Goal: Task Accomplishment & Management: Manage account settings

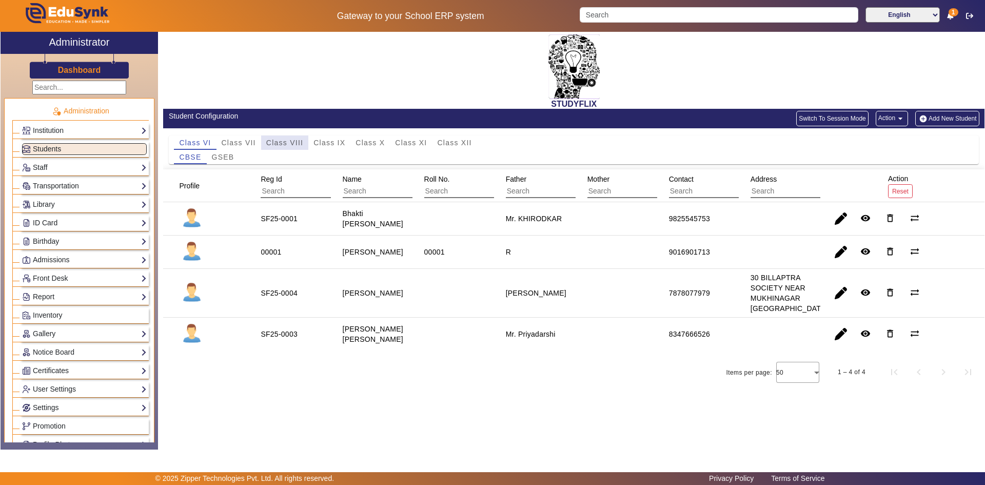
click at [290, 142] on span "Class VIII" at bounding box center [284, 142] width 37 height 7
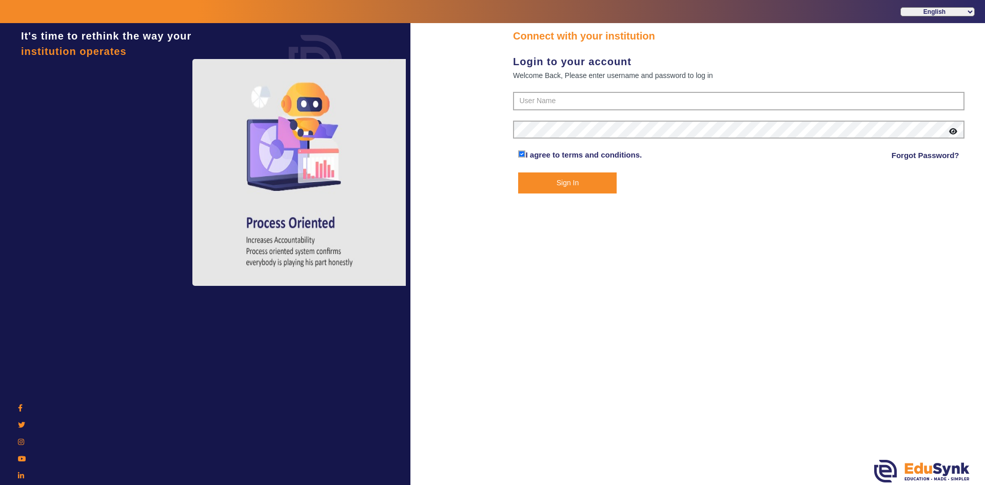
type input "6354922771"
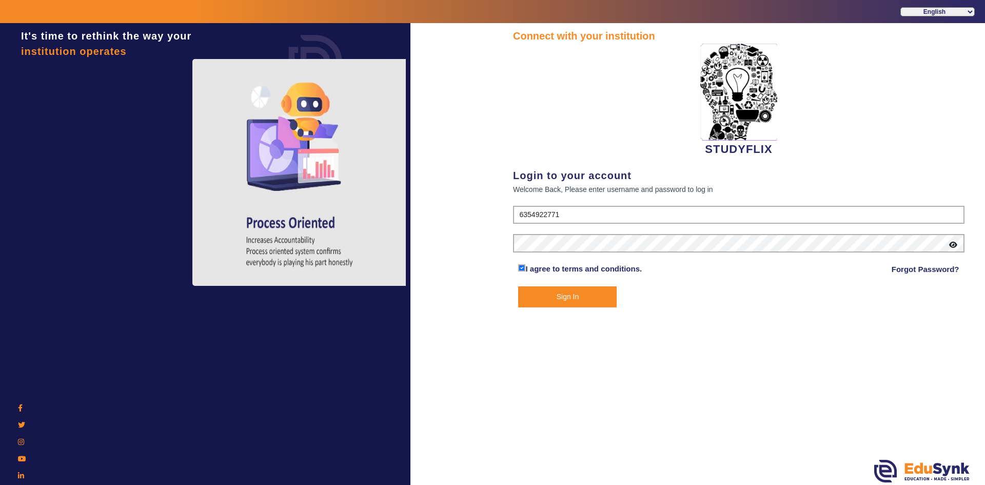
click at [543, 304] on button "Sign In" at bounding box center [567, 296] width 98 height 21
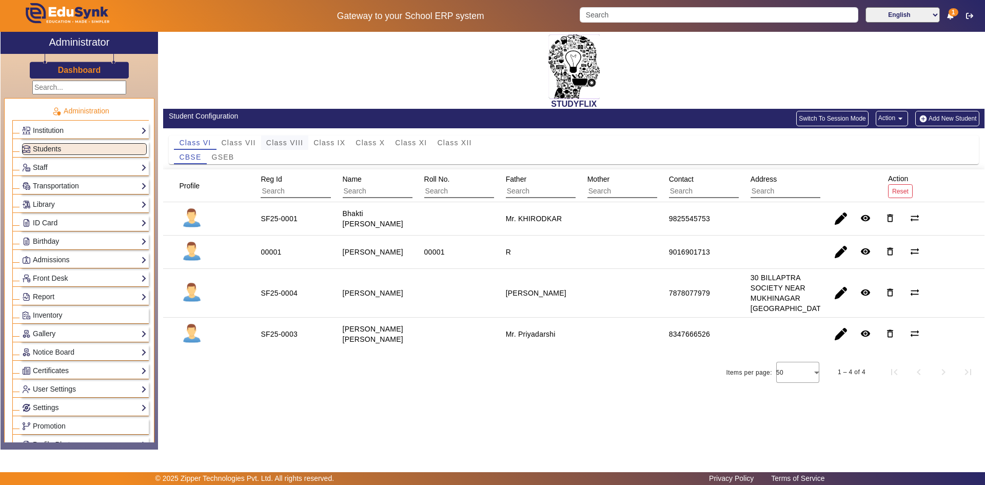
click at [300, 140] on span "Class VIII" at bounding box center [284, 142] width 37 height 7
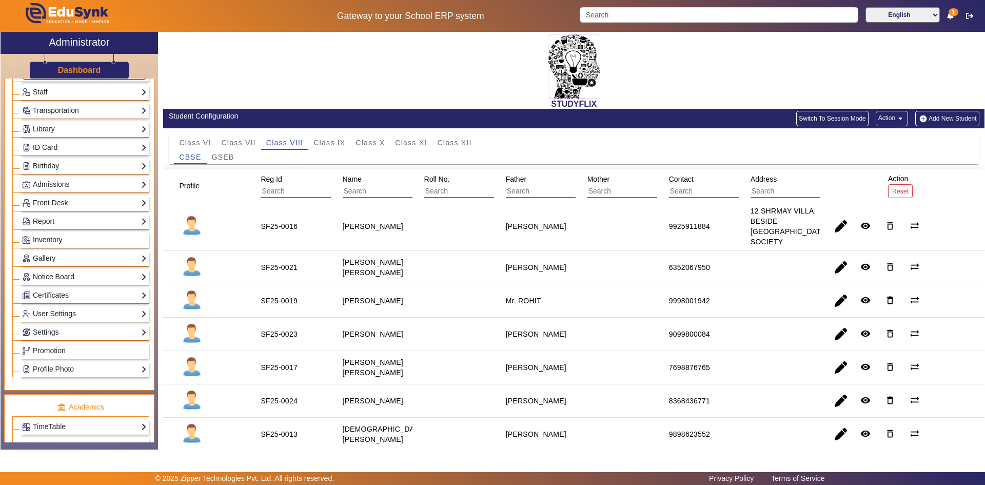
scroll to position [205, 0]
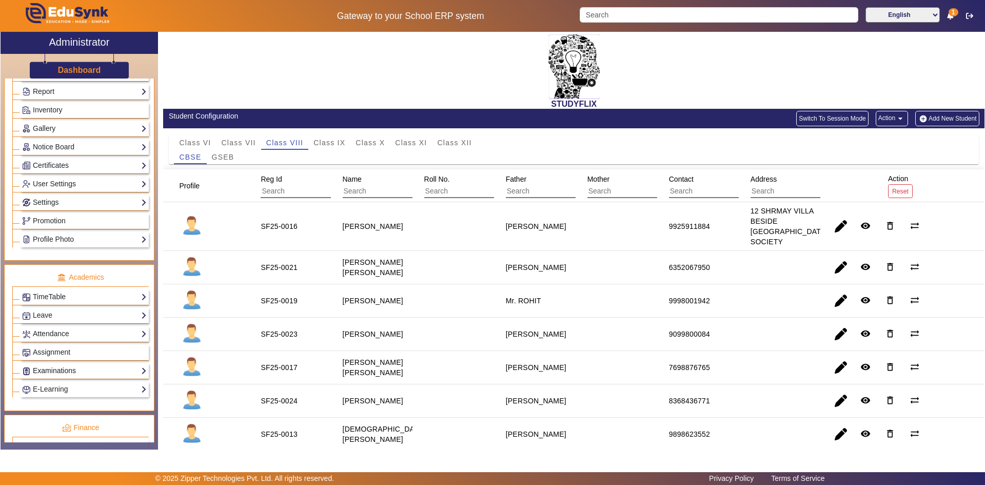
click at [47, 367] on link "Examinations" at bounding box center [84, 371] width 125 height 12
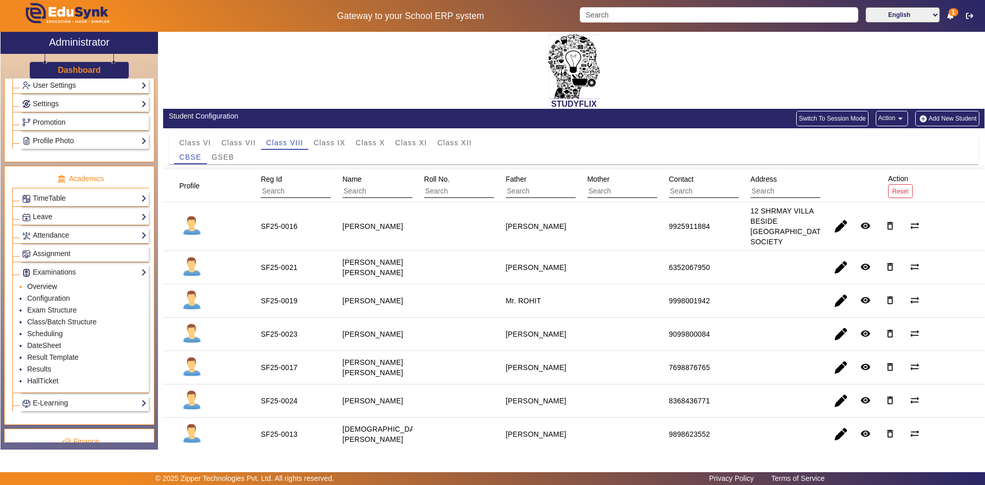
scroll to position [308, 0]
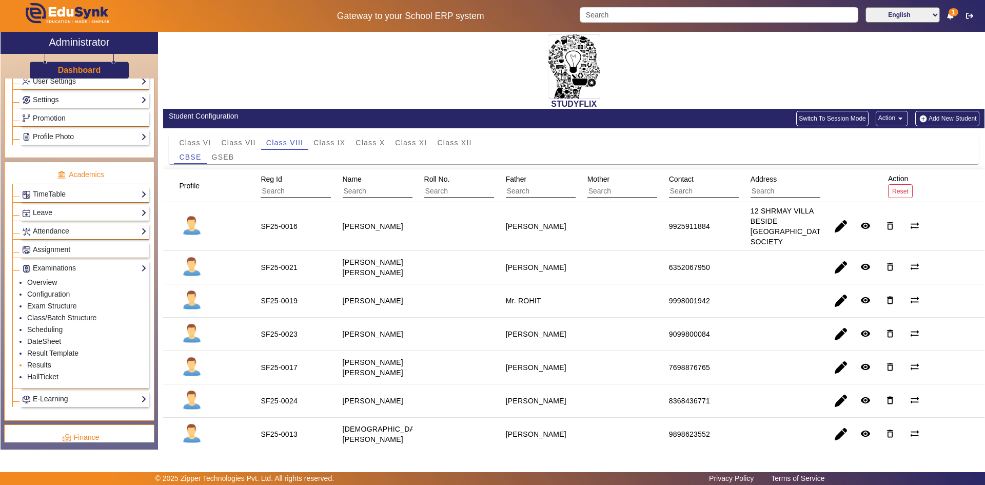
click at [50, 365] on link "Results" at bounding box center [39, 365] width 24 height 8
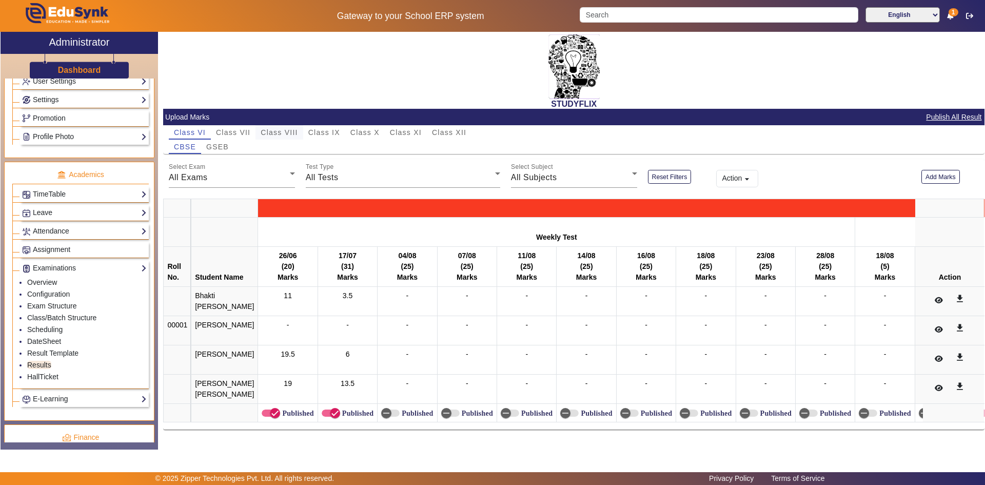
click at [290, 132] on span "Class VIII" at bounding box center [279, 132] width 37 height 7
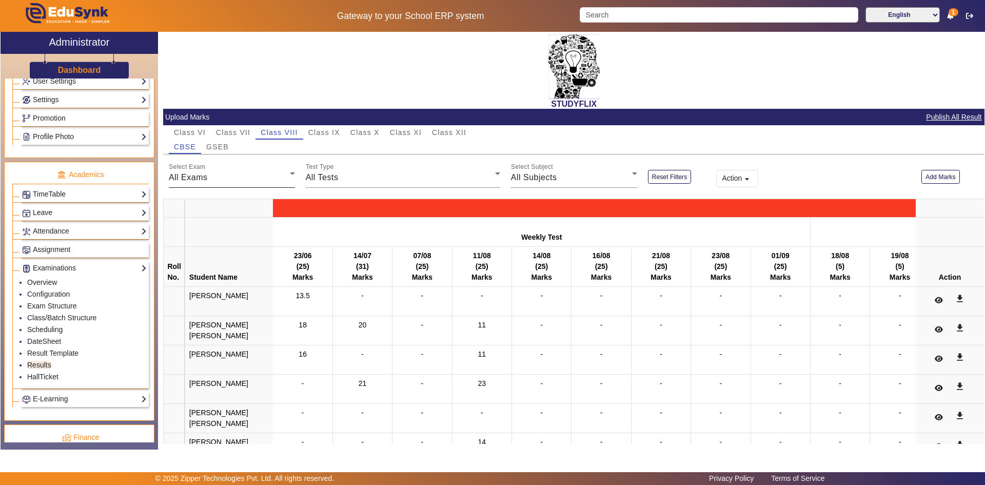
drag, startPoint x: 205, startPoint y: 176, endPoint x: 202, endPoint y: 183, distance: 8.0
click at [205, 175] on span "All Exams" at bounding box center [188, 177] width 39 height 9
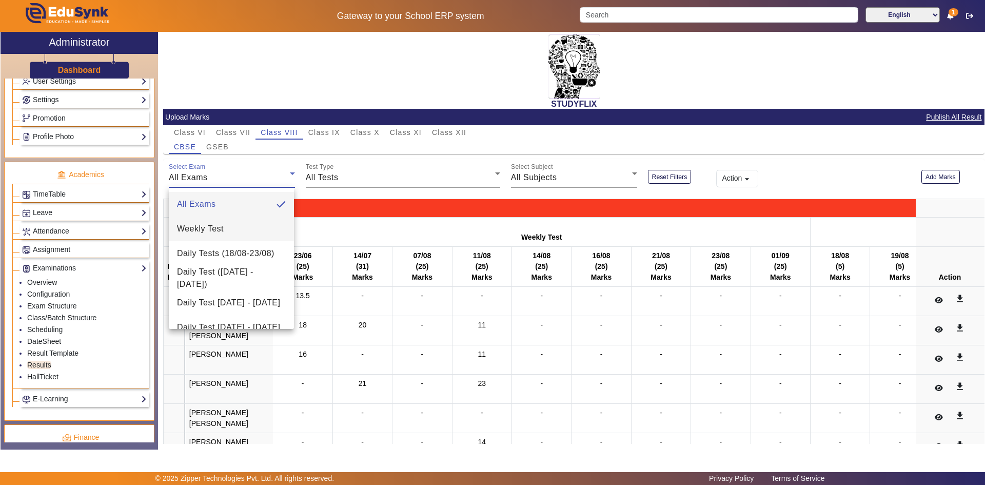
click at [201, 229] on span "Weekly Test" at bounding box center [200, 229] width 47 height 12
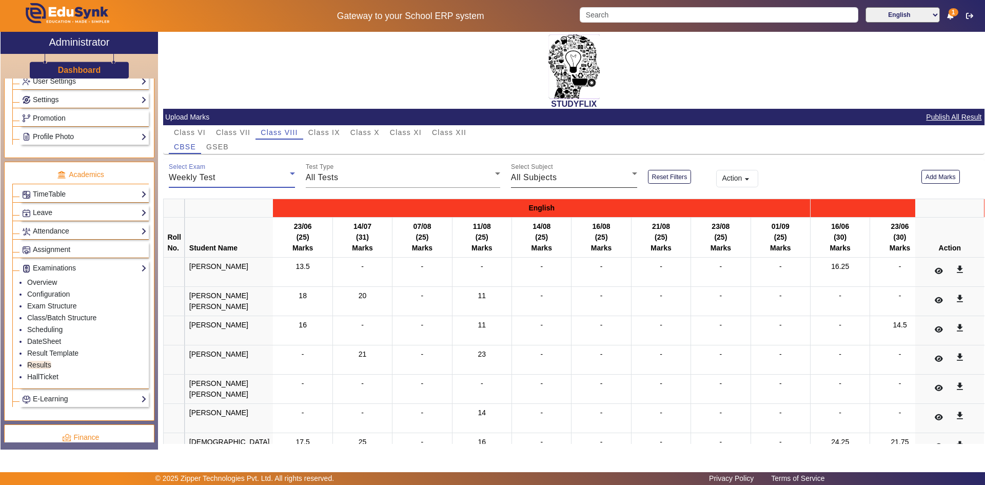
click at [538, 183] on div "All Subjects" at bounding box center [571, 177] width 121 height 12
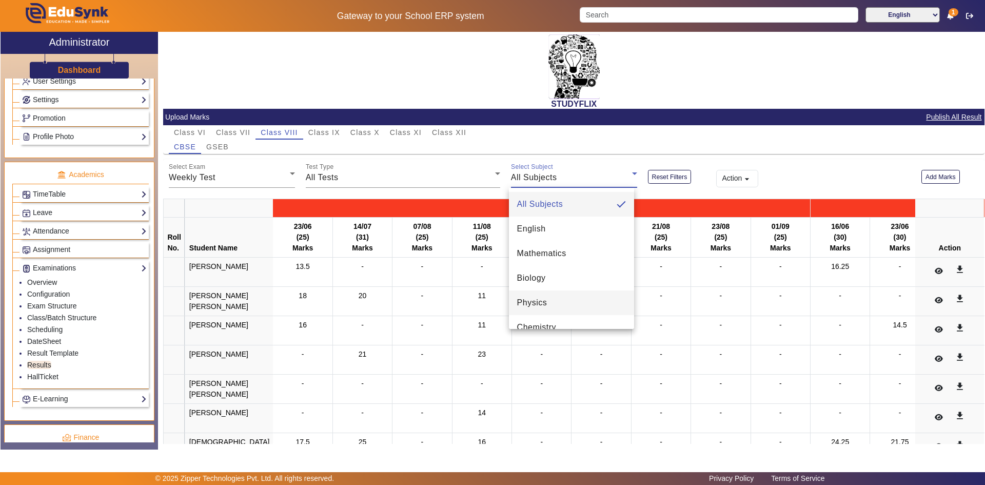
scroll to position [51, 0]
click at [534, 277] on span "Chemistry" at bounding box center [536, 276] width 39 height 12
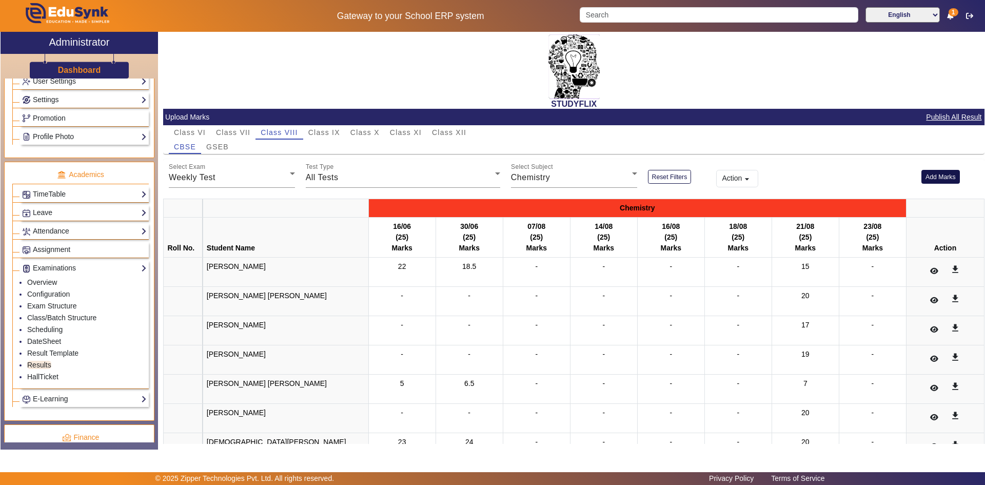
click at [926, 177] on button "Add Marks" at bounding box center [940, 177] width 38 height 14
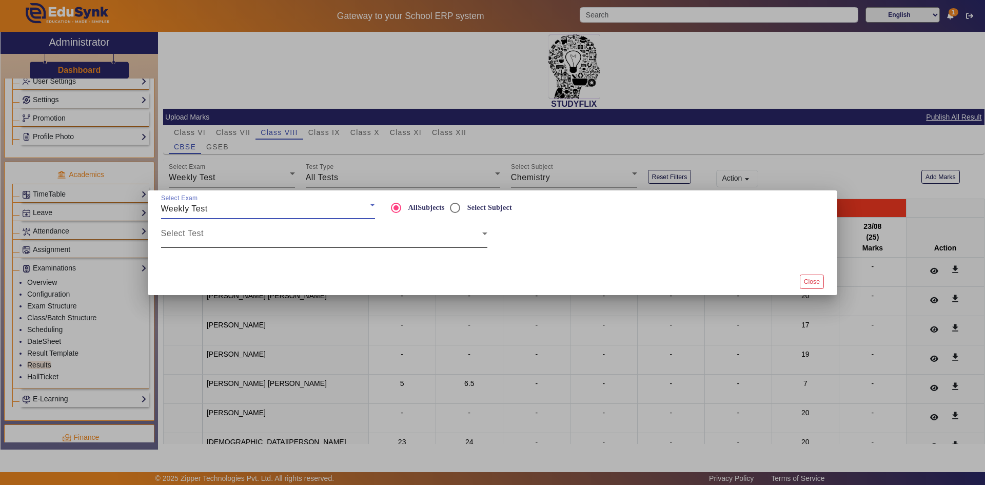
click at [244, 234] on span at bounding box center [321, 237] width 321 height 12
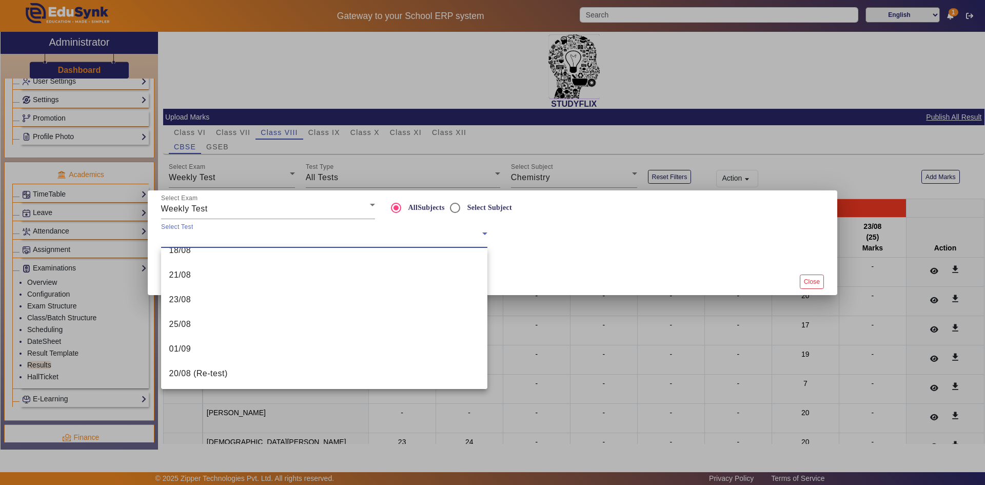
scroll to position [310, 0]
click at [547, 298] on div at bounding box center [492, 242] width 985 height 485
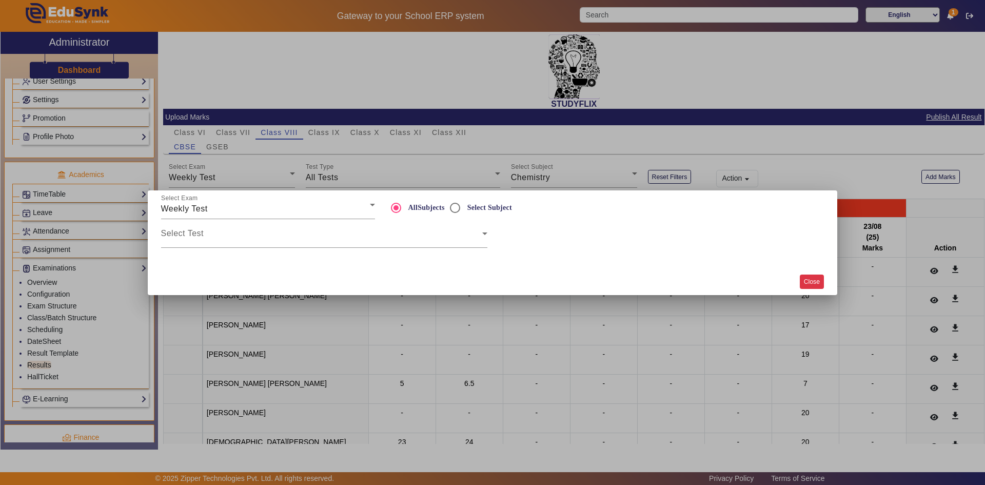
click at [807, 286] on button "Close" at bounding box center [812, 281] width 24 height 14
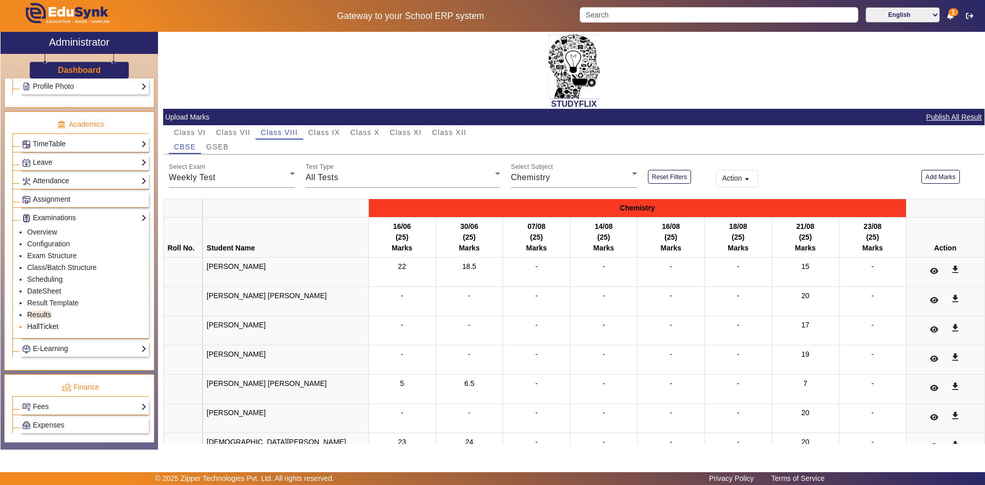
scroll to position [359, 0]
click at [50, 241] on link "Configuration" at bounding box center [48, 242] width 43 height 8
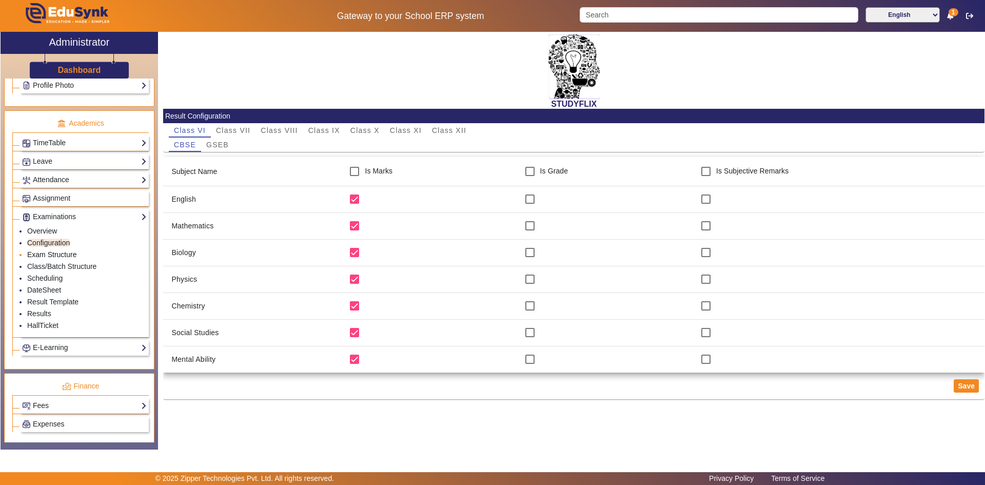
click at [47, 253] on link "Exam Structure" at bounding box center [51, 254] width 49 height 8
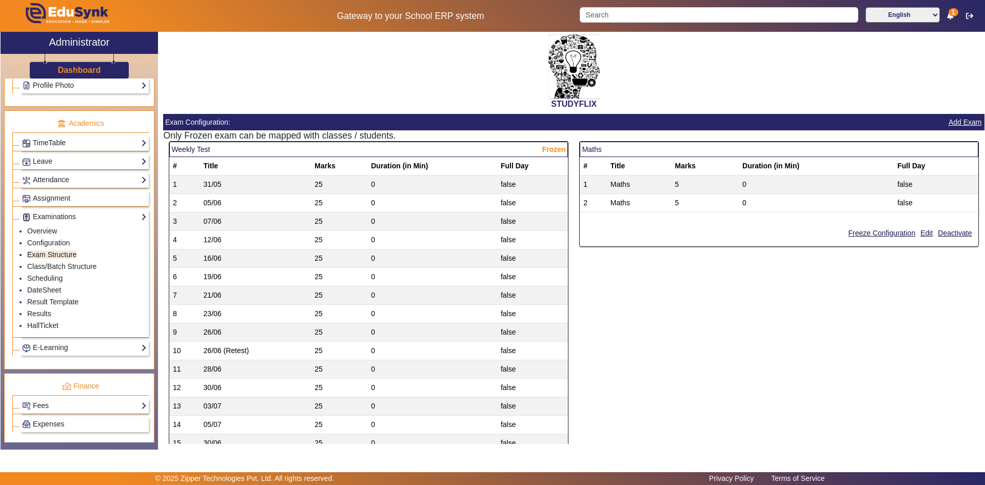
click at [548, 147] on span "Frozen" at bounding box center [554, 149] width 24 height 11
click at [548, 149] on span "Frozen" at bounding box center [554, 149] width 24 height 11
drag, startPoint x: 270, startPoint y: 138, endPoint x: 279, endPoint y: 138, distance: 9.2
click at [274, 138] on h5 "Only Frozen exam can be mapped with classes / students." at bounding box center [573, 135] width 821 height 11
click at [323, 136] on h5 "Only Frozen exam can be mapped with classes / students." at bounding box center [573, 135] width 821 height 11
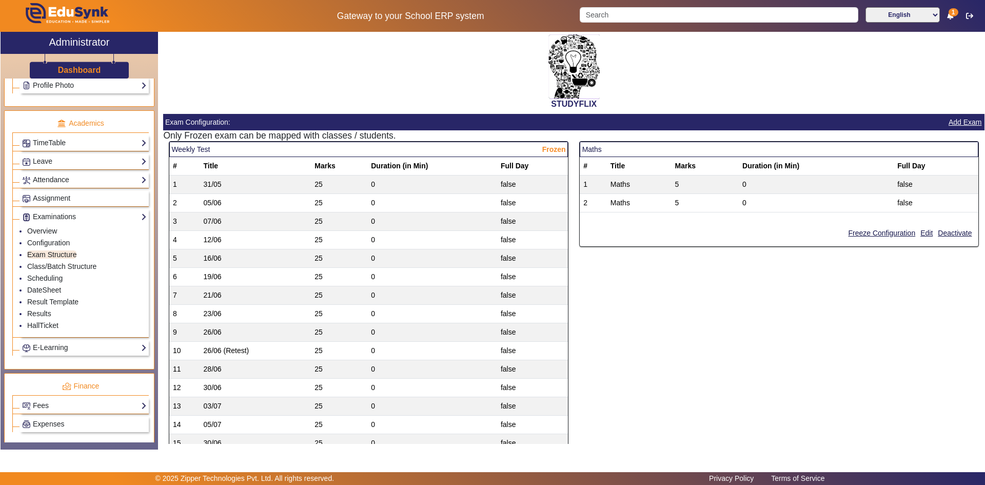
click at [353, 135] on h5 "Only Frozen exam can be mapped with classes / students." at bounding box center [573, 135] width 821 height 11
click at [375, 136] on h5 "Only Frozen exam can be mapped with classes / students." at bounding box center [573, 135] width 821 height 11
click at [391, 136] on h5 "Only Frozen exam can be mapped with classes / students." at bounding box center [573, 135] width 821 height 11
click at [949, 122] on button "Add Exam" at bounding box center [964, 122] width 35 height 13
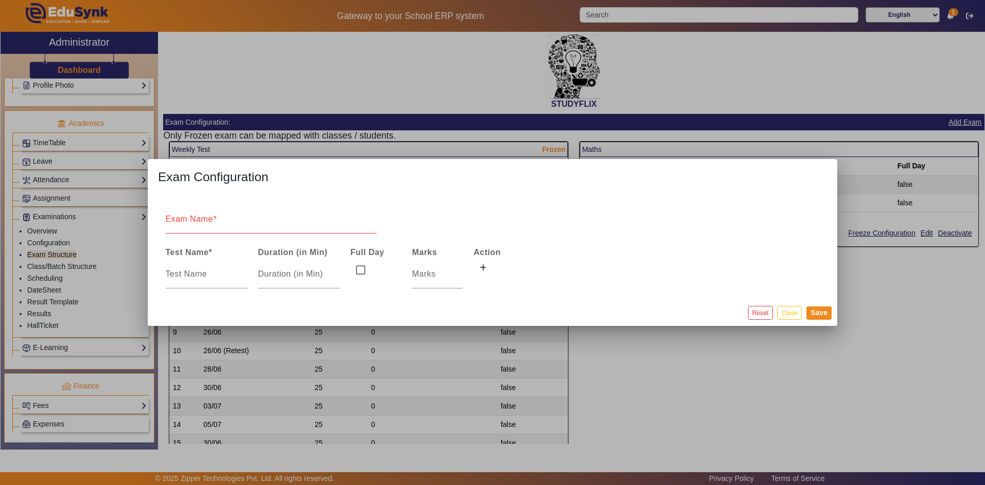
click at [237, 213] on div "Exam Name" at bounding box center [271, 219] width 211 height 29
click at [785, 314] on button "Close" at bounding box center [789, 313] width 24 height 14
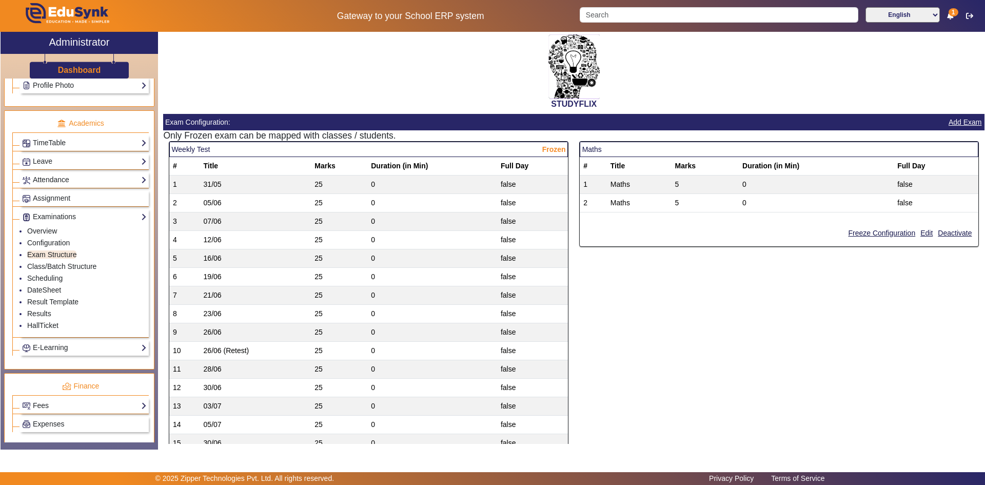
click at [330, 168] on th "Marks" at bounding box center [339, 166] width 56 height 18
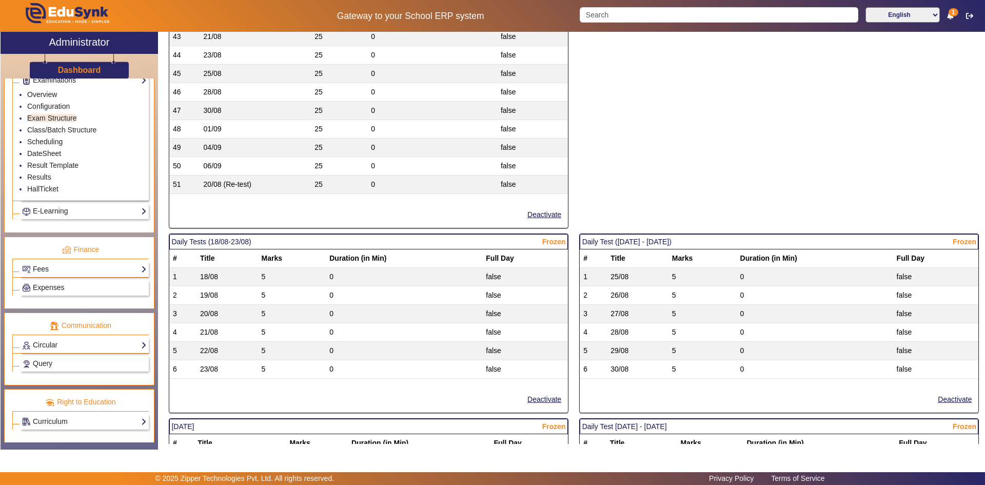
scroll to position [496, 0]
click at [38, 285] on span "Expenses" at bounding box center [48, 287] width 31 height 8
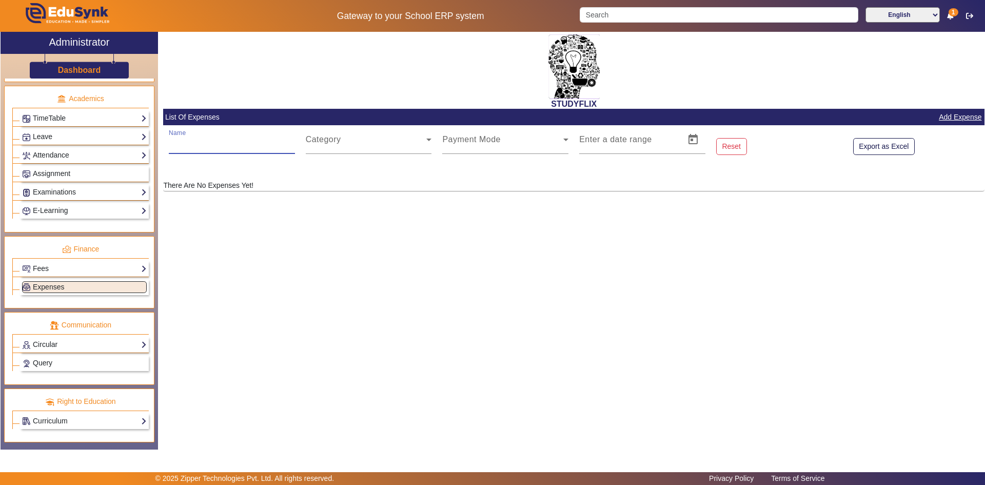
click at [209, 145] on input "Name" at bounding box center [232, 143] width 126 height 12
click at [53, 193] on link "Examinations" at bounding box center [84, 192] width 125 height 12
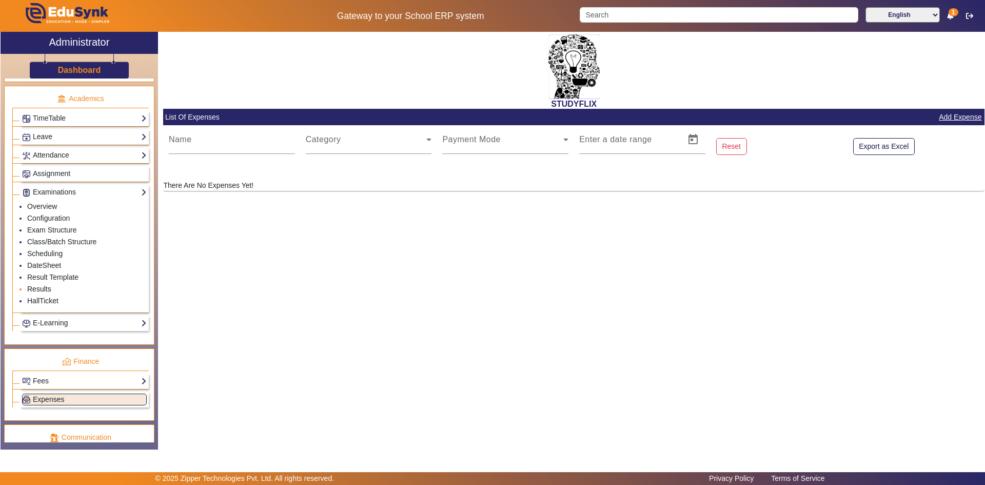
click at [37, 286] on link "Results" at bounding box center [39, 289] width 24 height 8
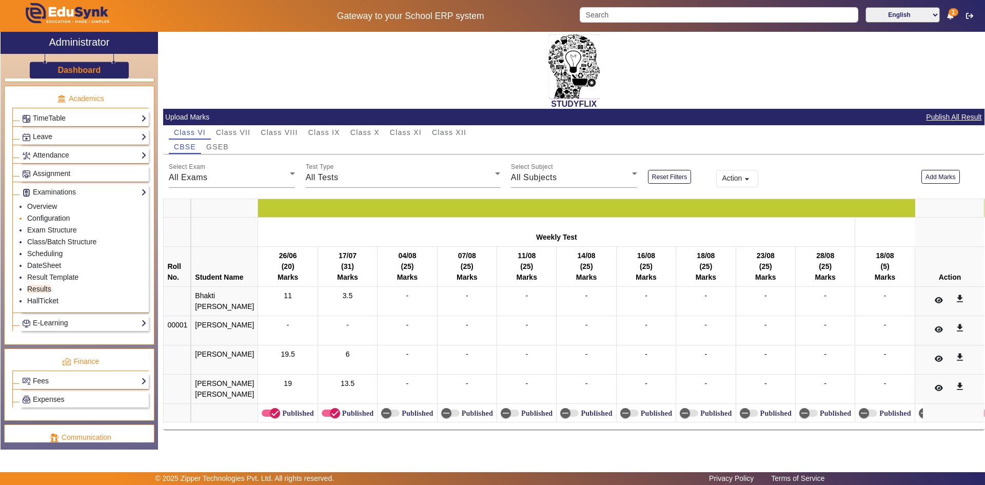
click at [49, 220] on link "Configuration" at bounding box center [48, 218] width 43 height 8
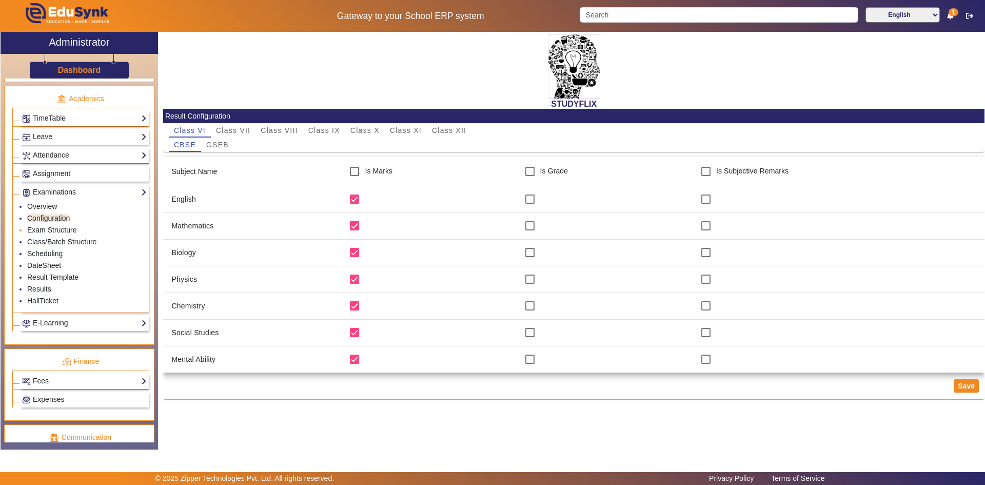
click at [51, 234] on li "Exam Structure" at bounding box center [86, 231] width 119 height 12
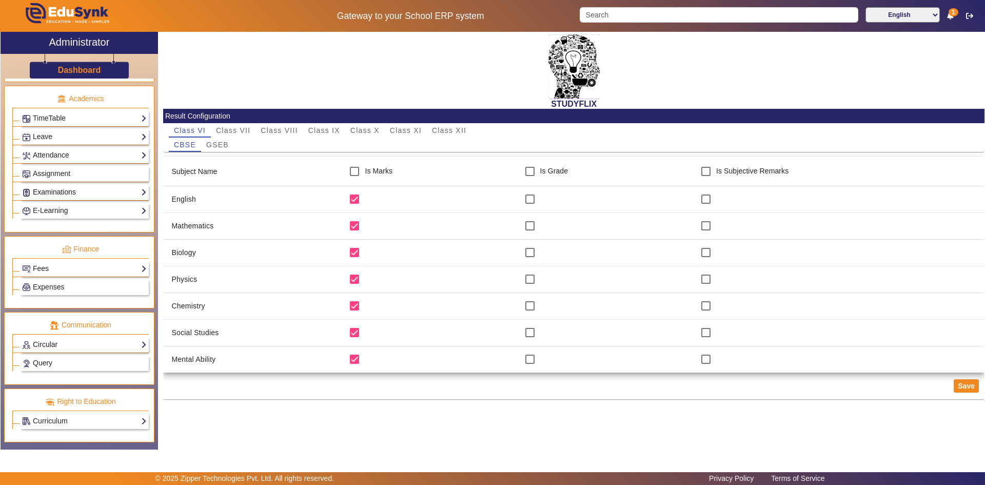
click at [51, 193] on link "Examinations" at bounding box center [84, 192] width 125 height 12
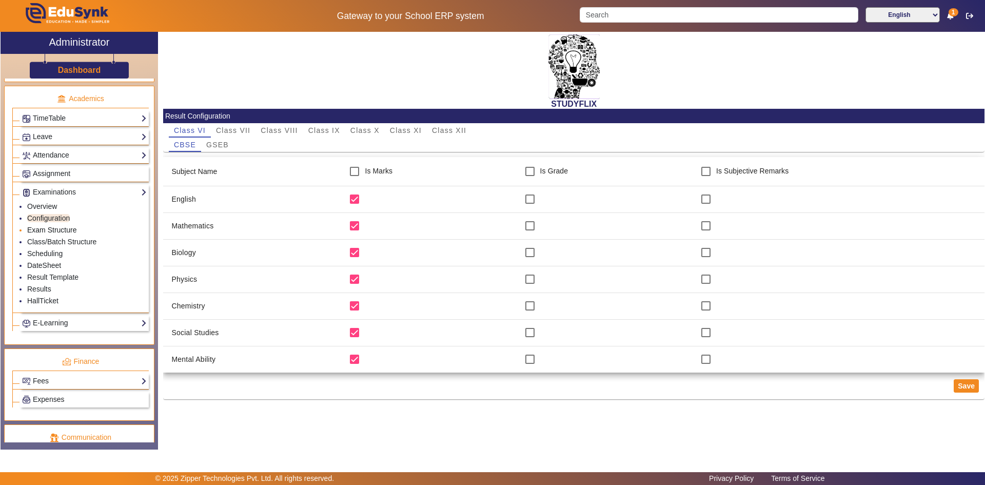
click at [47, 230] on link "Exam Structure" at bounding box center [51, 230] width 49 height 8
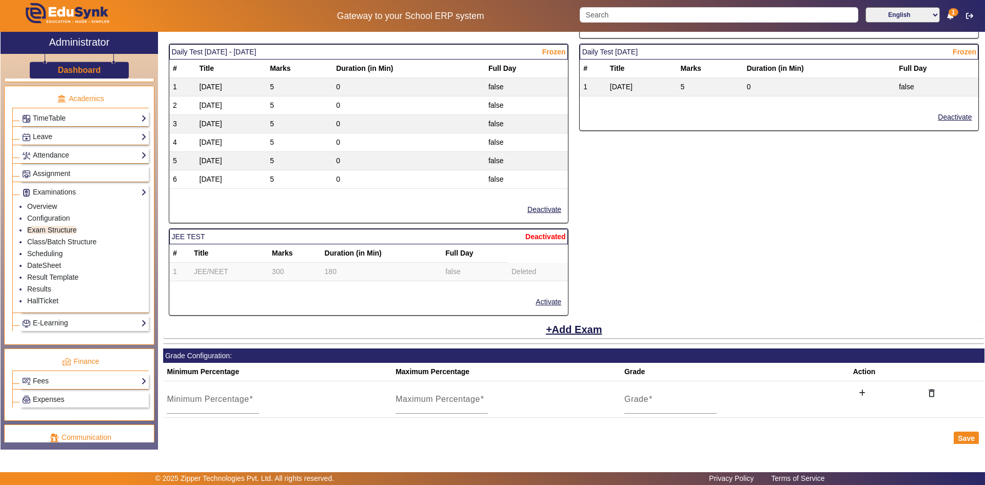
scroll to position [1500, 0]
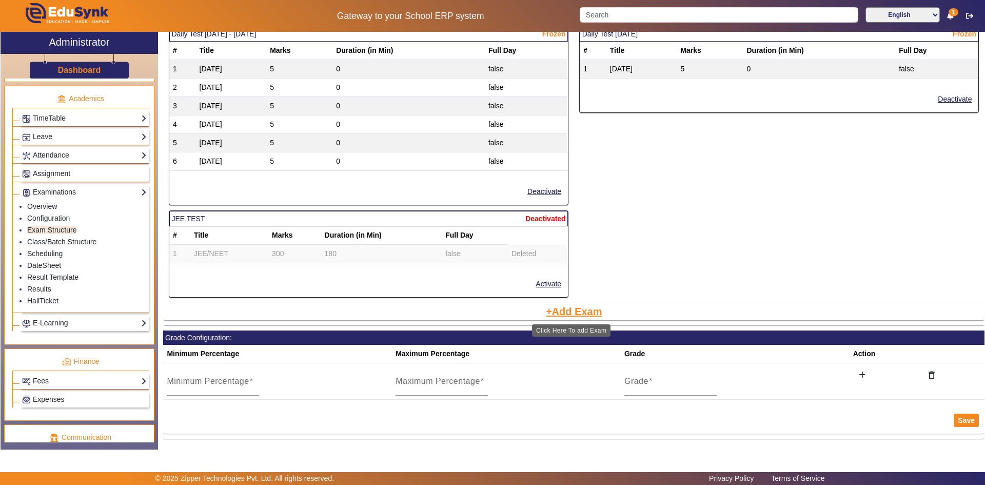
click at [565, 311] on button "Add Exam" at bounding box center [574, 311] width 58 height 17
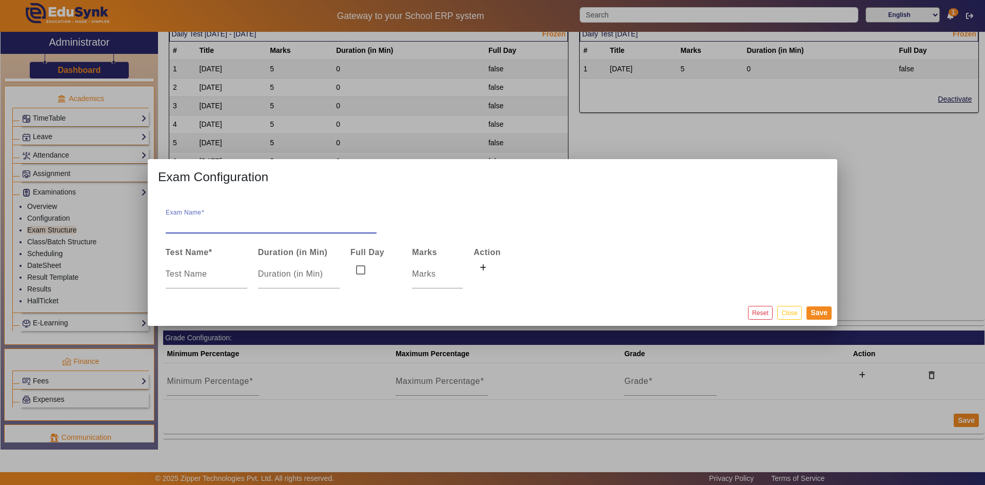
click at [251, 223] on input "Exam Name" at bounding box center [271, 223] width 211 height 12
click at [784, 311] on button "Close" at bounding box center [789, 313] width 24 height 14
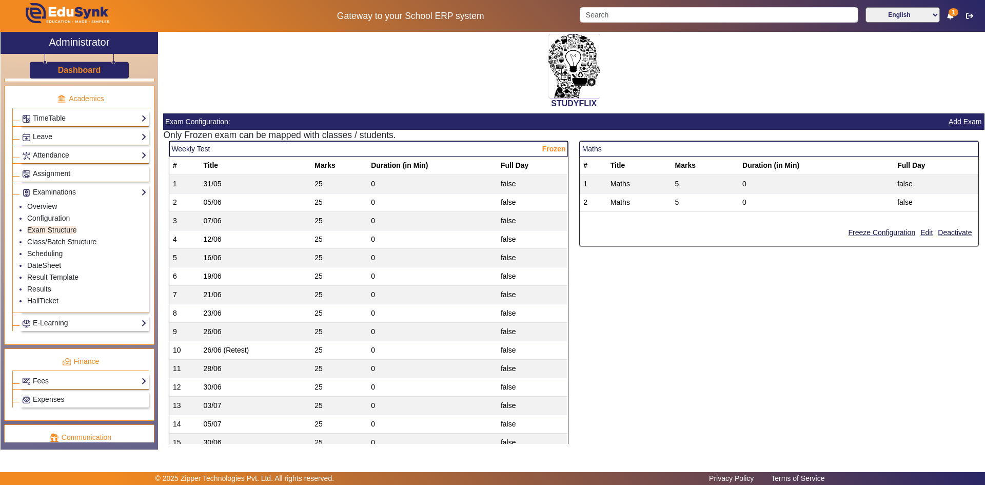
scroll to position [0, 0]
click at [177, 149] on mat-card-header "Weekly Test Frozen" at bounding box center [368, 149] width 398 height 15
click at [198, 150] on mat-card-header "Weekly Test Frozen" at bounding box center [368, 149] width 398 height 15
drag, startPoint x: 172, startPoint y: 149, endPoint x: 215, endPoint y: 149, distance: 43.6
click at [215, 149] on mat-card-header "Weekly Test Frozen" at bounding box center [368, 149] width 398 height 15
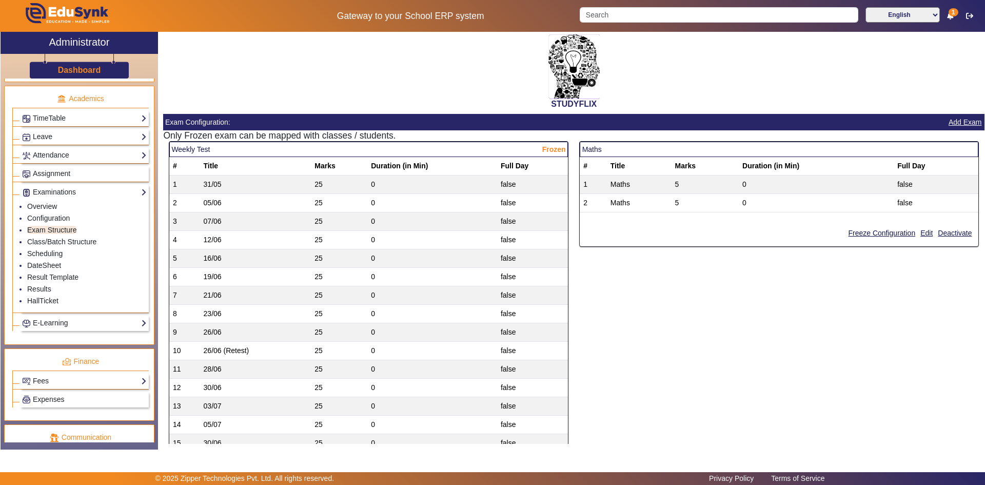
copy mat-card-header "Weekly Test"
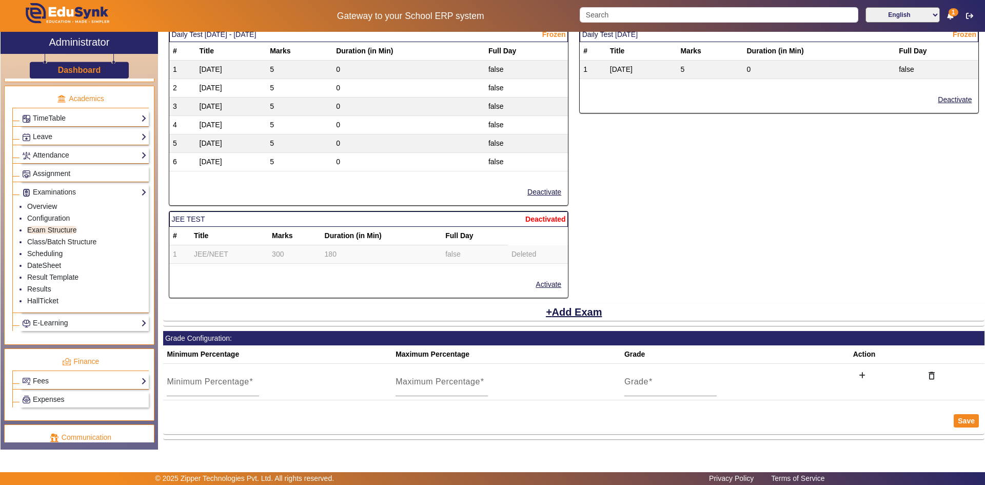
scroll to position [1500, 0]
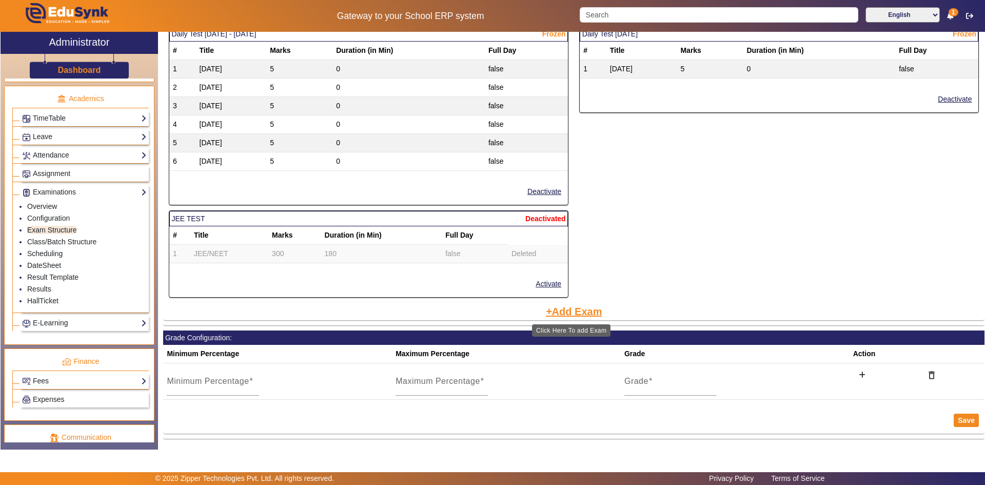
click at [564, 312] on button "Add Exam" at bounding box center [574, 311] width 58 height 17
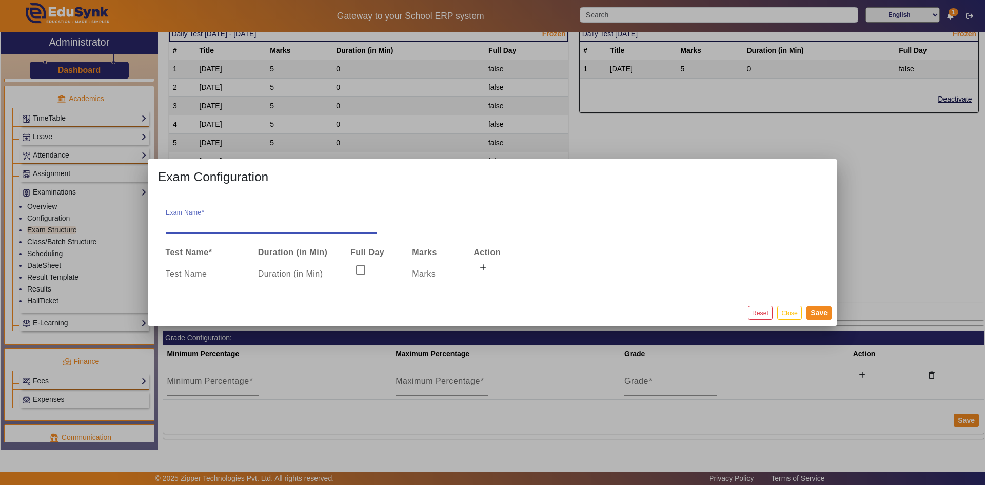
click at [189, 224] on input "Exam Name" at bounding box center [271, 223] width 211 height 12
paste input "Weekly Test"
type input "Weekly Test"
click at [203, 271] on input at bounding box center [207, 274] width 82 height 12
click at [792, 313] on button "Close" at bounding box center [789, 313] width 24 height 14
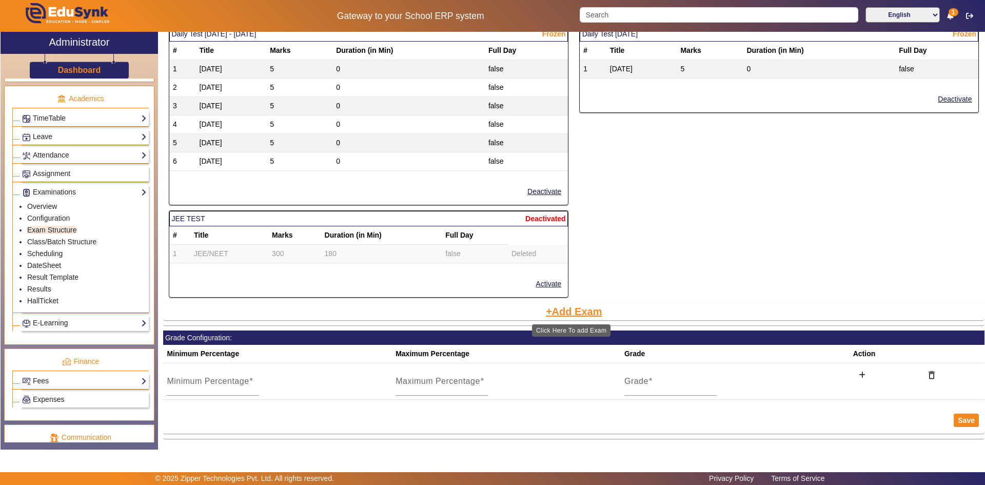
click at [561, 312] on button "Add Exam" at bounding box center [574, 311] width 58 height 17
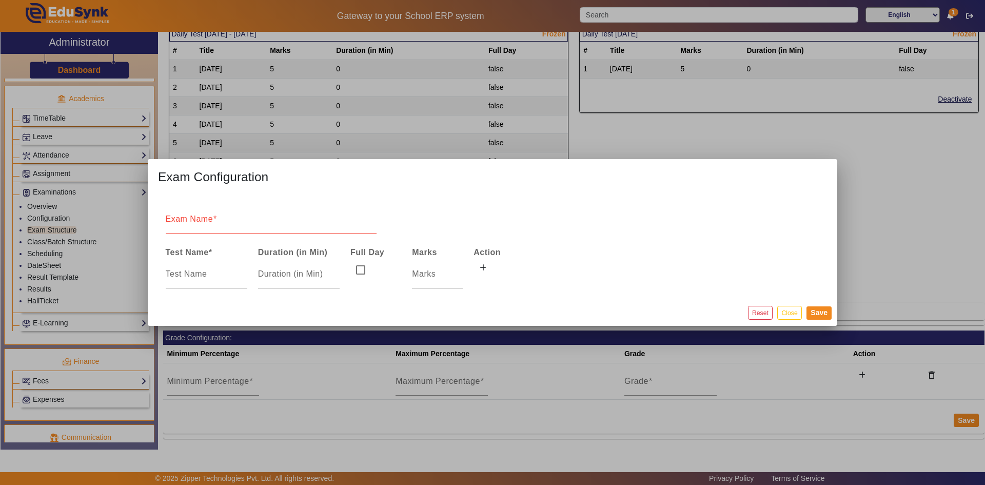
click at [785, 322] on mat-dialog-actions "Reset Close Save" at bounding box center [492, 312] width 689 height 27
click at [785, 321] on mat-dialog-actions "Reset Close Save" at bounding box center [492, 312] width 689 height 27
click at [787, 316] on button "Close" at bounding box center [789, 313] width 24 height 14
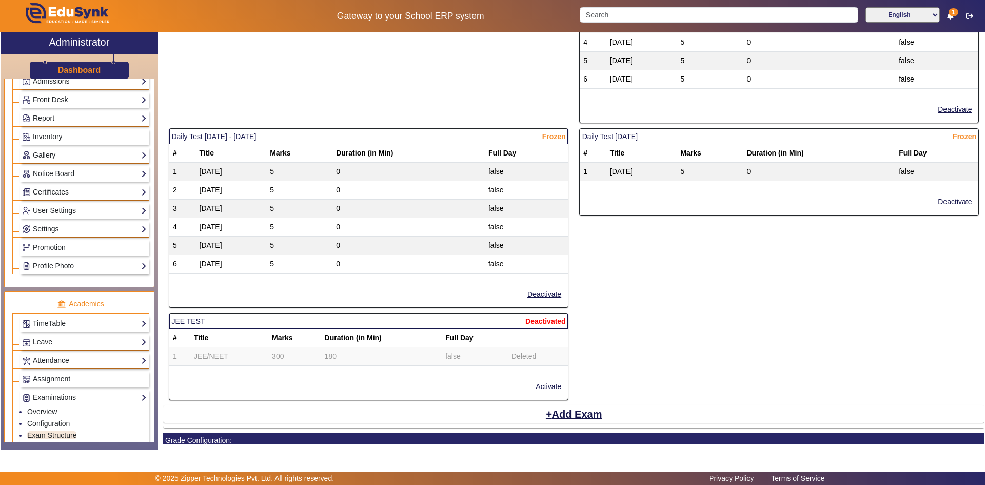
scroll to position [127, 0]
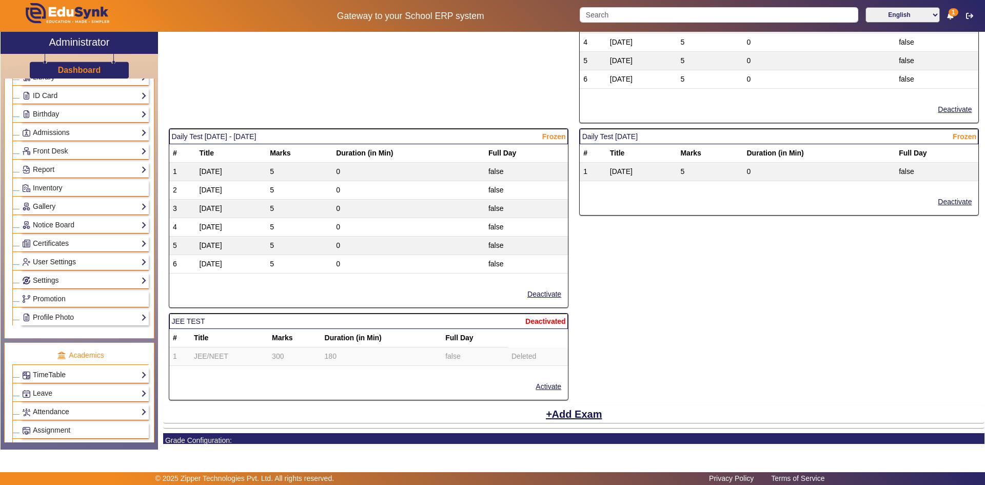
click at [43, 260] on link "User Settings" at bounding box center [84, 262] width 125 height 12
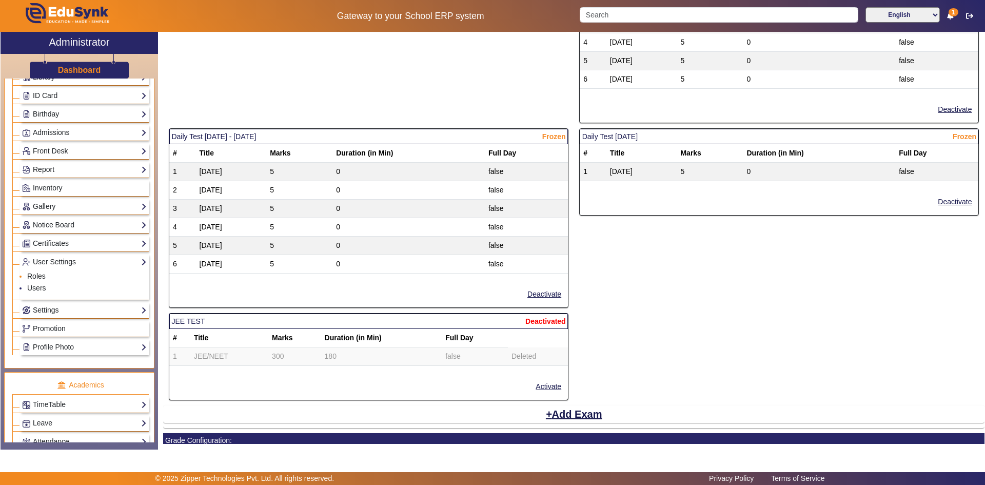
click at [38, 273] on link "Roles" at bounding box center [36, 276] width 18 height 8
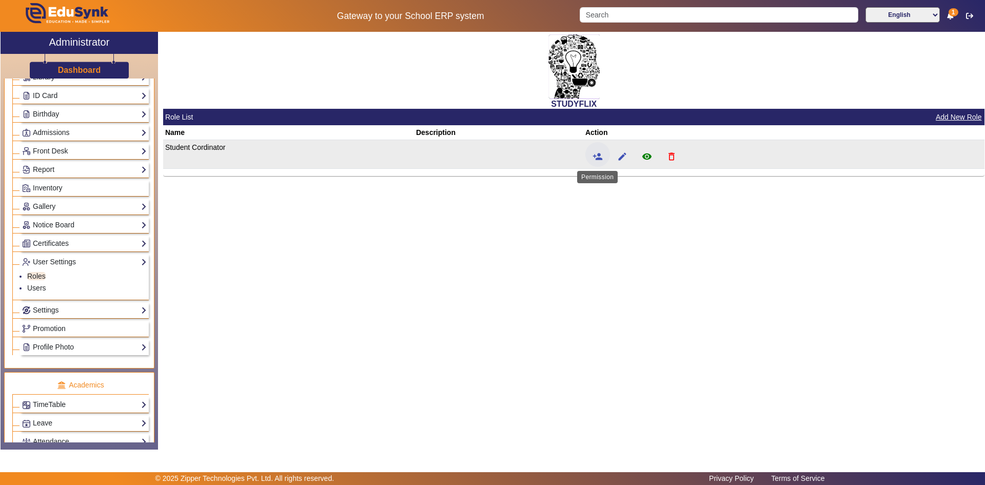
click at [601, 156] on mat-icon "person_add" at bounding box center [597, 156] width 10 height 10
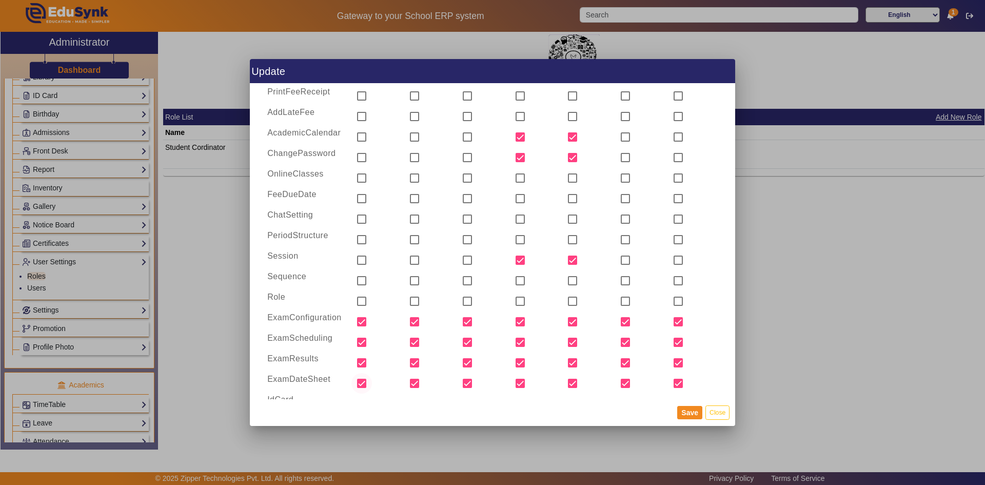
scroll to position [598, 0]
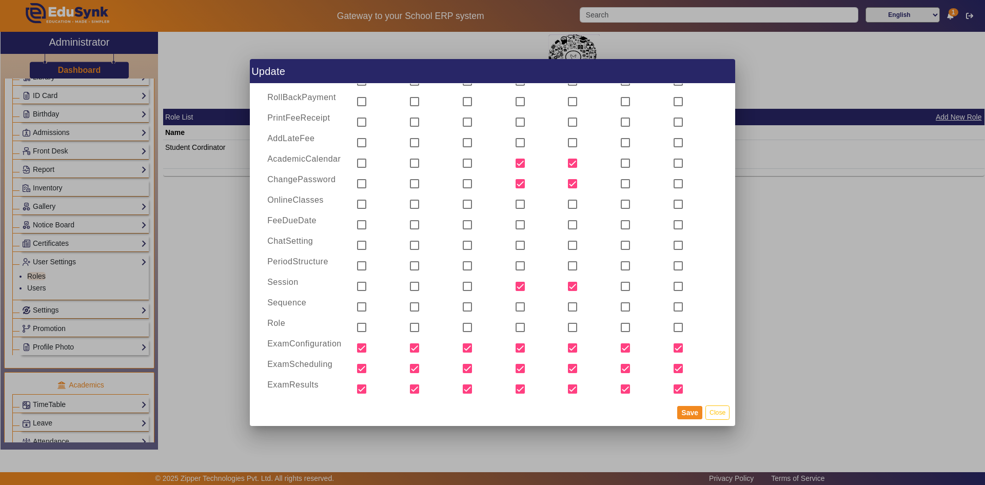
click at [774, 241] on div at bounding box center [492, 242] width 985 height 485
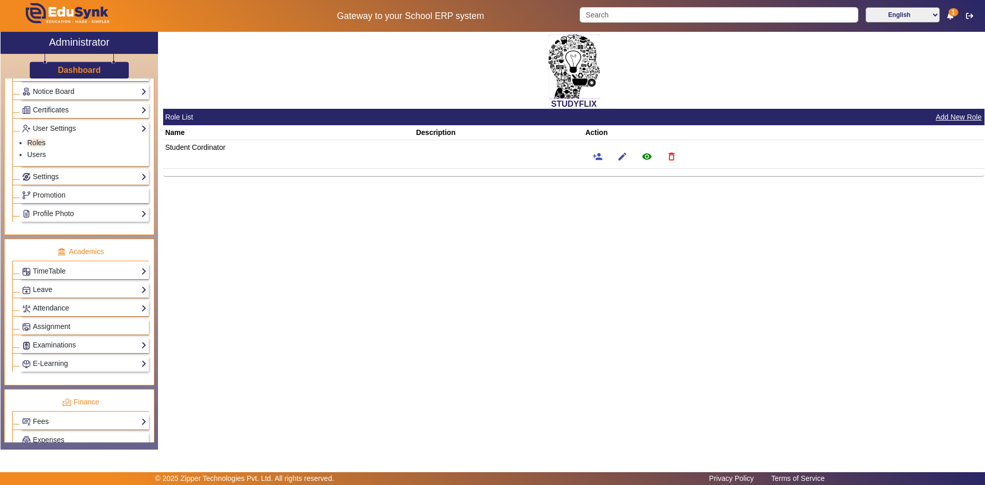
scroll to position [332, 0]
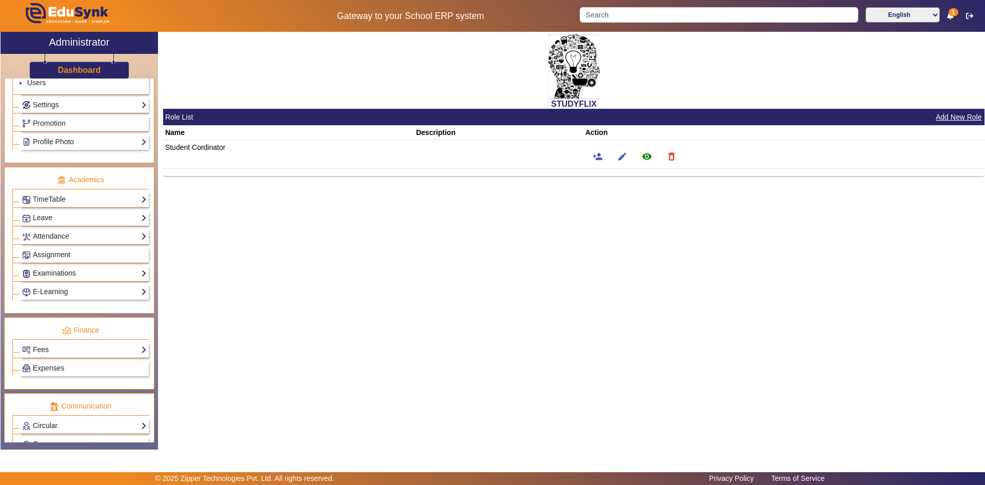
click at [51, 272] on link "Examinations" at bounding box center [84, 273] width 125 height 12
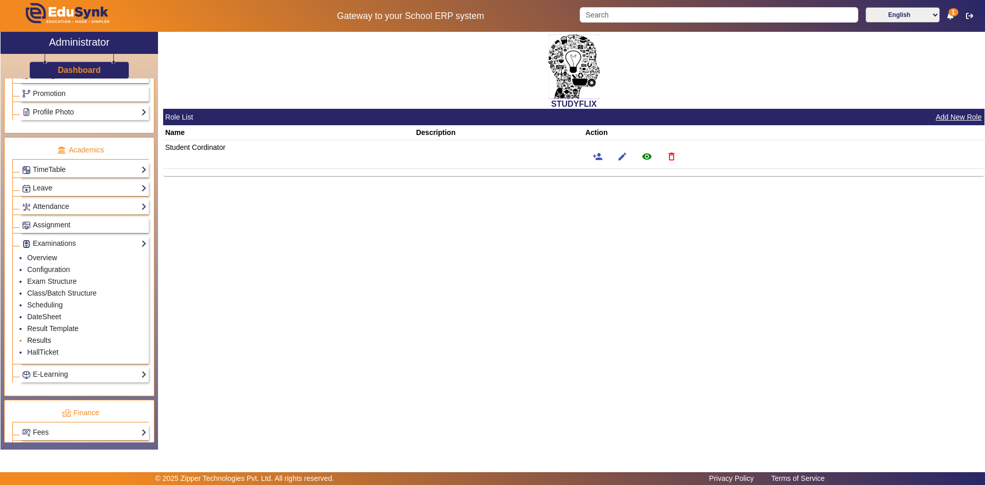
click at [38, 338] on link "Results" at bounding box center [39, 340] width 24 height 8
